Goal: Transaction & Acquisition: Purchase product/service

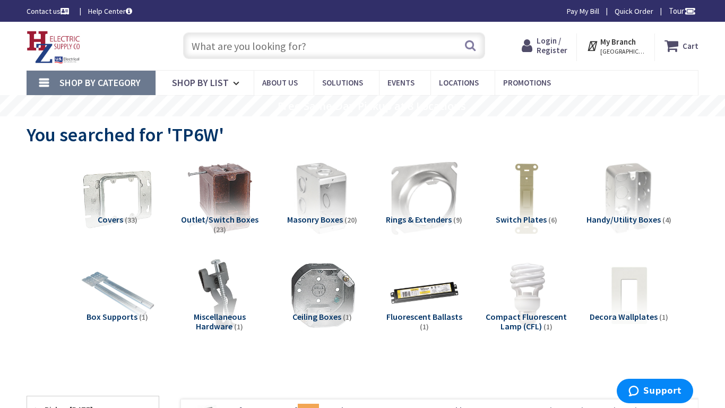
type input "[PERSON_NAME] & [PERSON_NAME], [GEOGRAPHIC_DATA], [GEOGRAPHIC_DATA]"
